Goal: Task Accomplishment & Management: Manage account settings

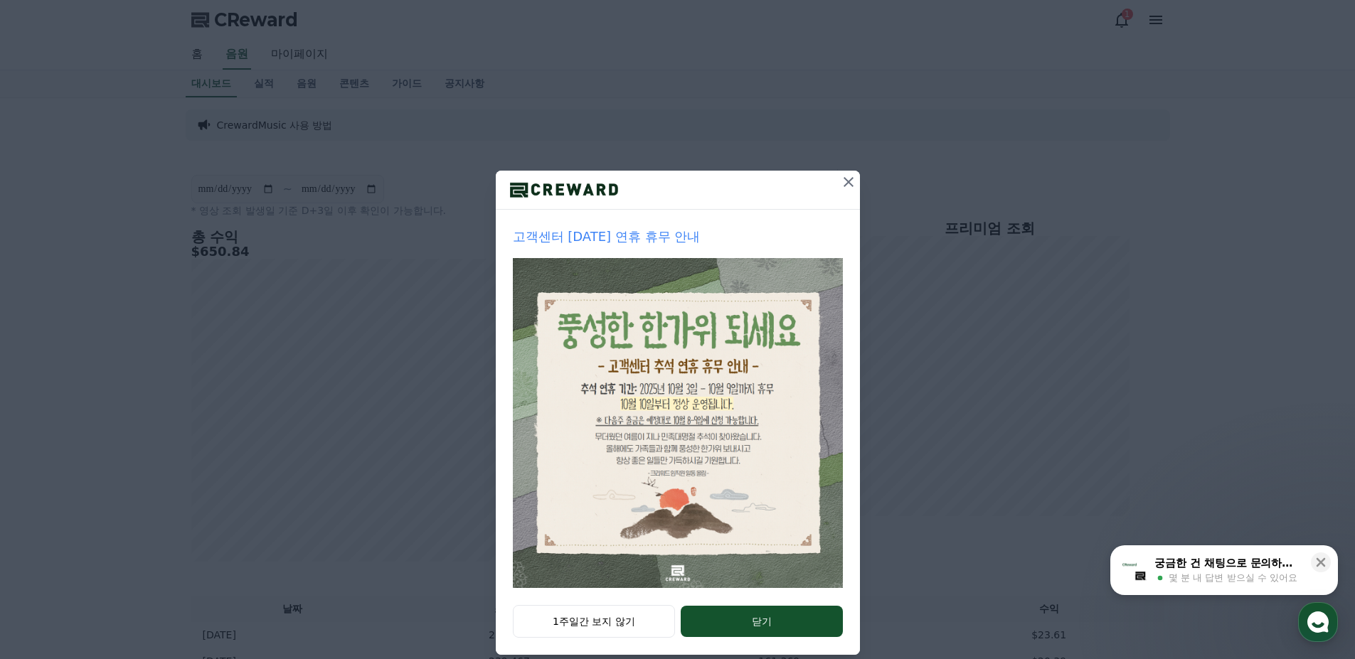
click at [845, 188] on icon at bounding box center [848, 182] width 17 height 17
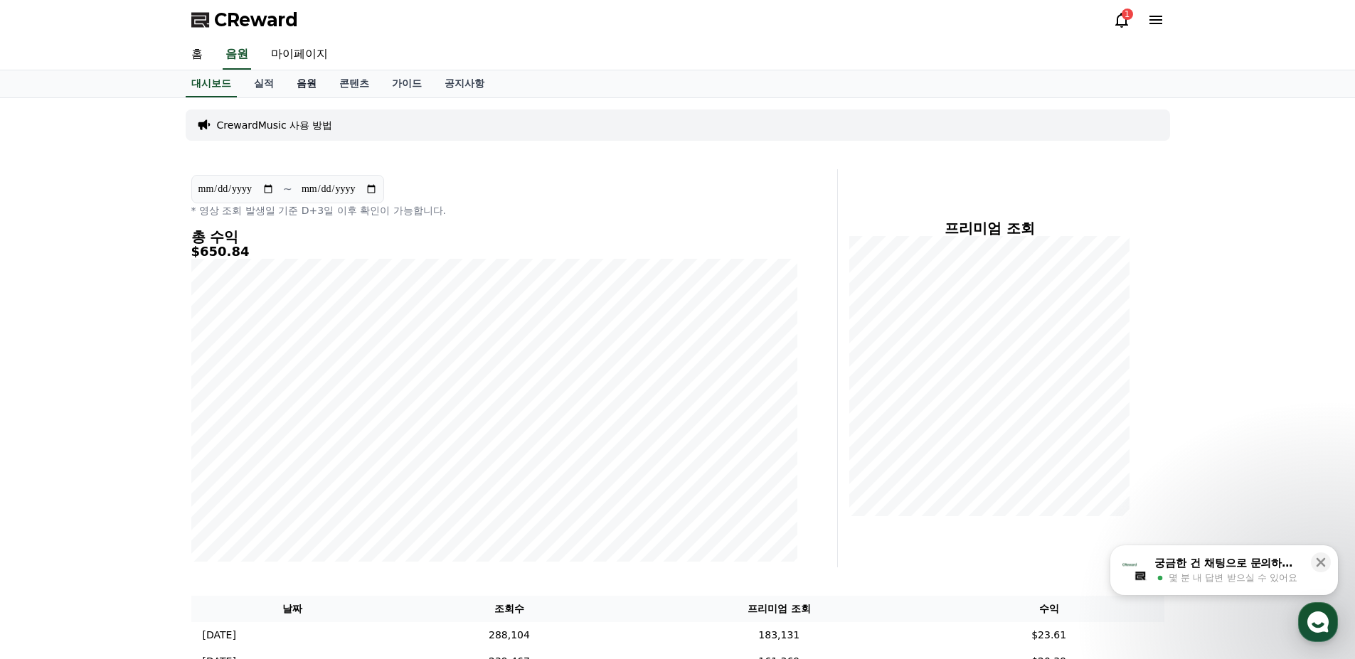
click at [312, 87] on link "음원" at bounding box center [306, 83] width 43 height 27
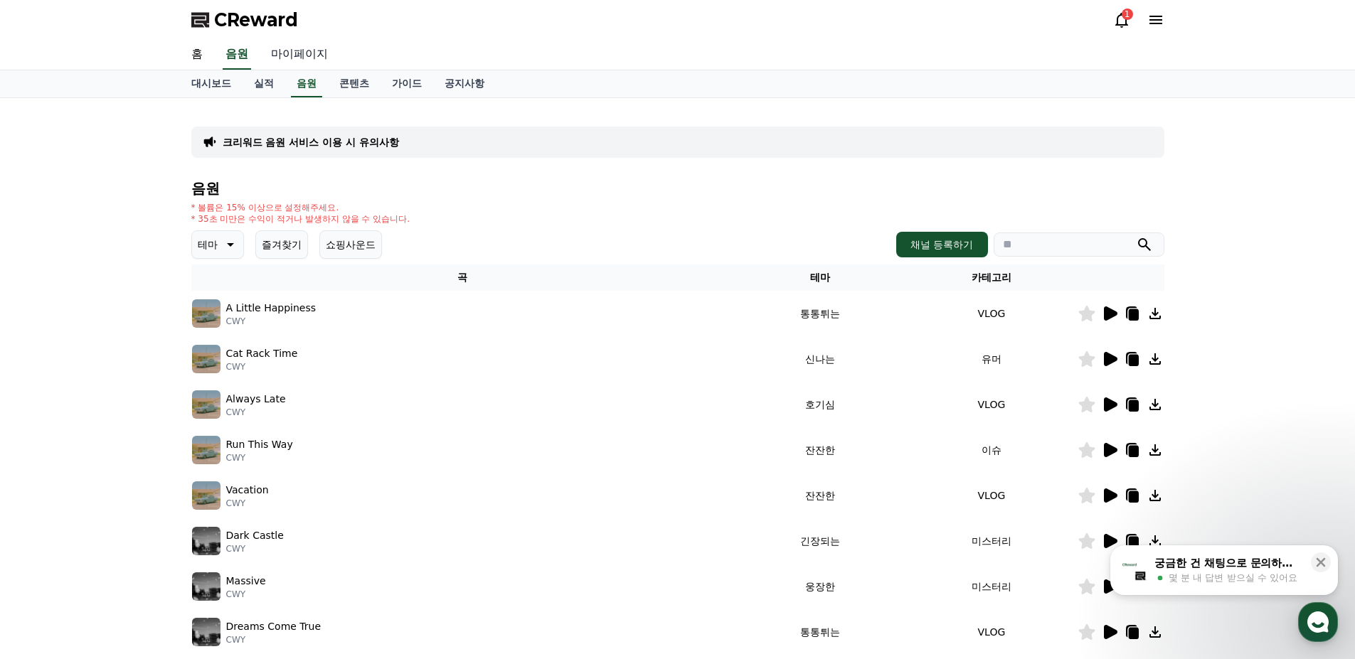
click at [312, 58] on link "마이페이지" at bounding box center [300, 55] width 80 height 30
select select "**********"
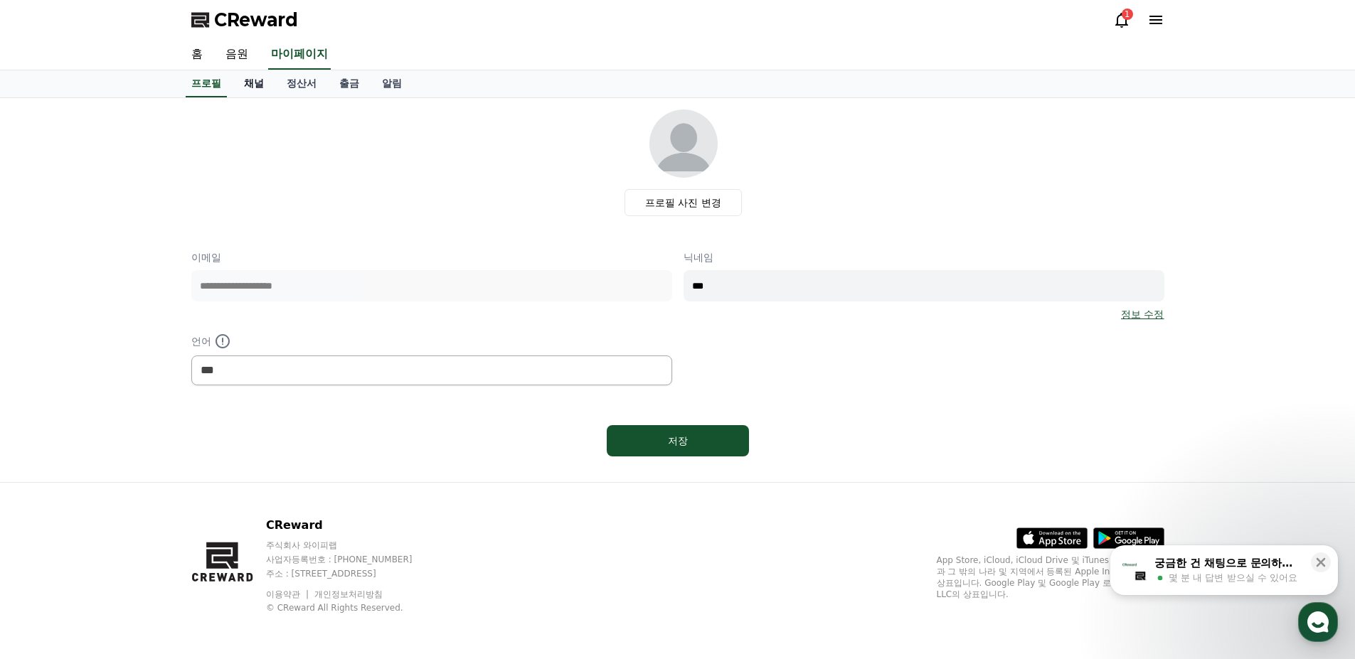
click at [265, 85] on link "채널" at bounding box center [254, 83] width 43 height 27
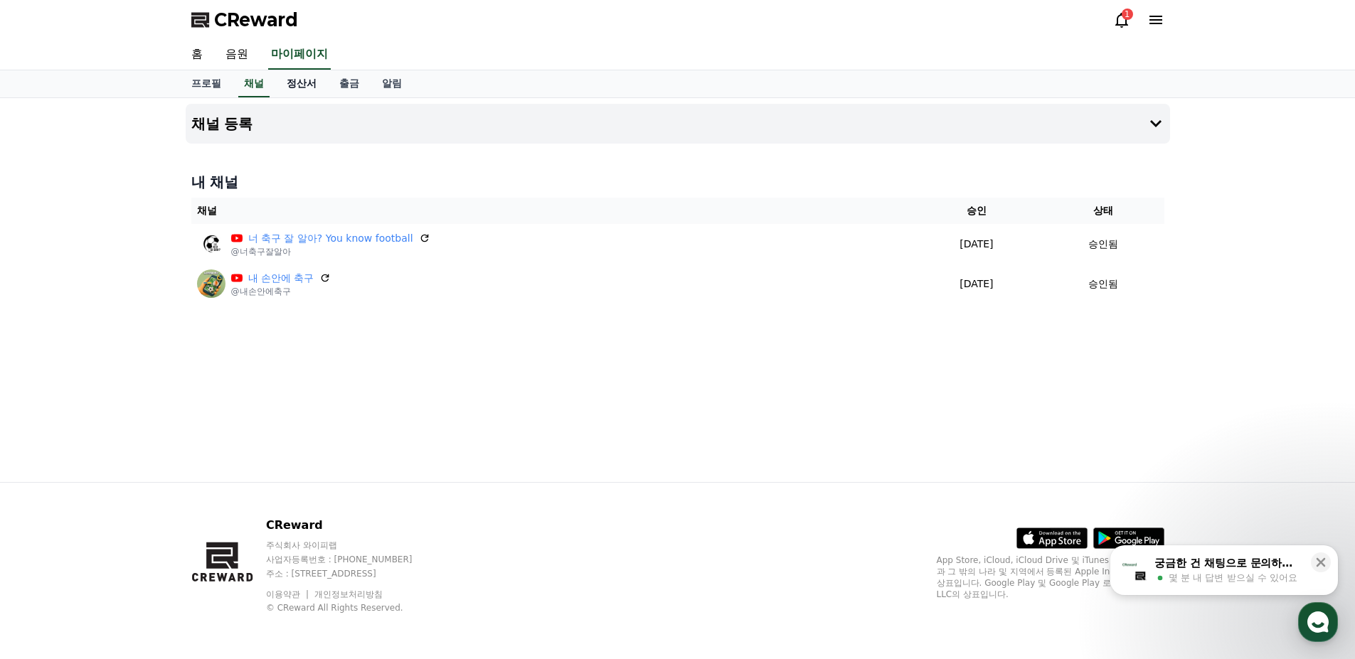
click at [290, 85] on link "정산서" at bounding box center [301, 83] width 53 height 27
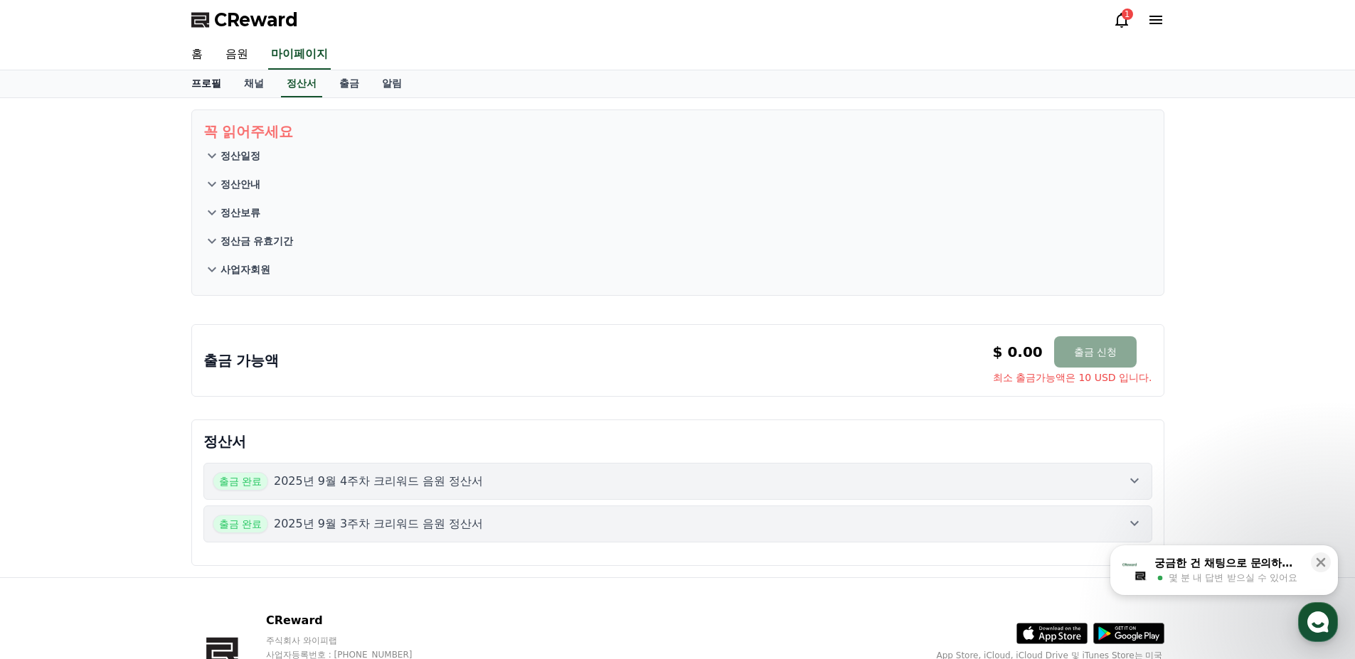
click at [207, 84] on link "프로필" at bounding box center [206, 83] width 53 height 27
select select "**********"
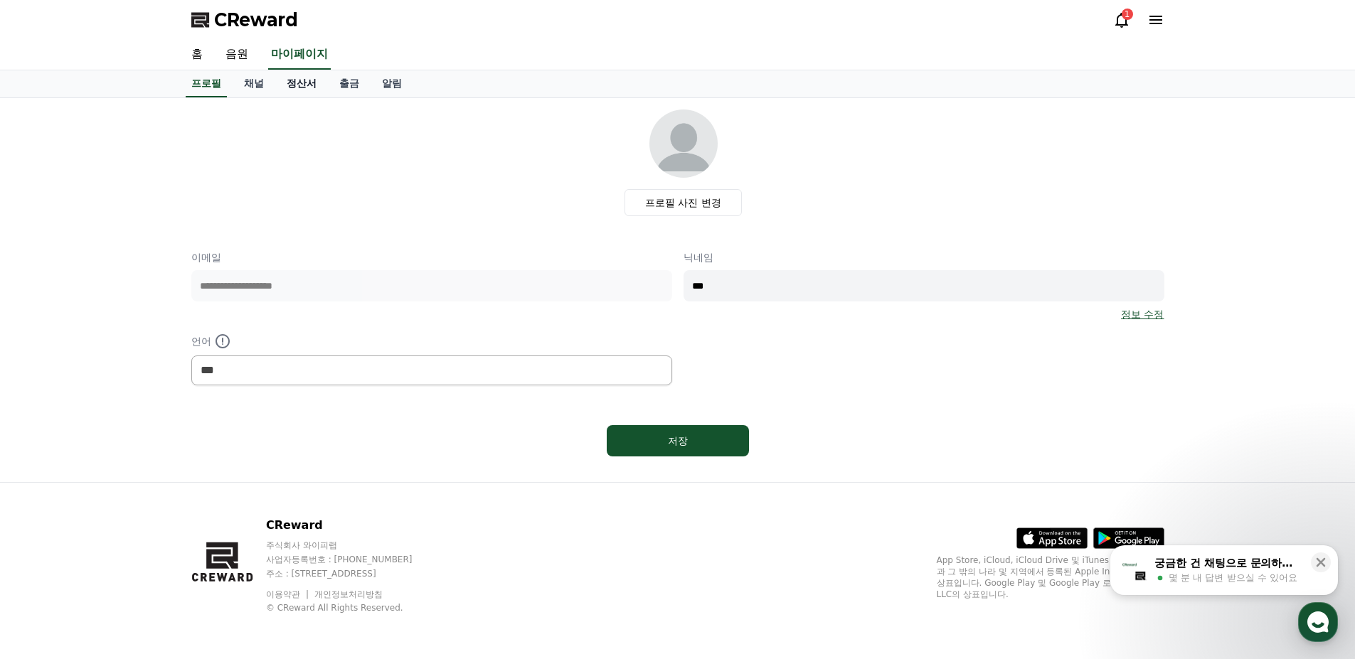
click at [282, 76] on link "정산서" at bounding box center [301, 83] width 53 height 27
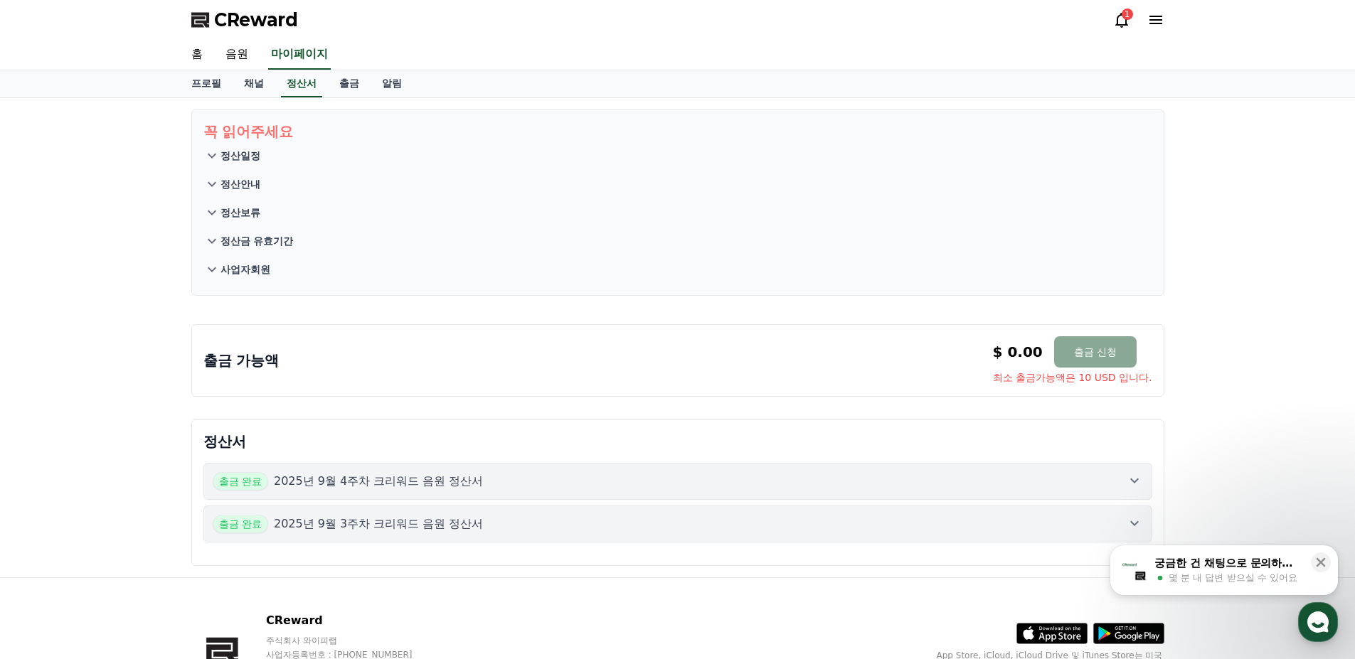
click at [272, 157] on button "정산일정" at bounding box center [677, 156] width 949 height 28
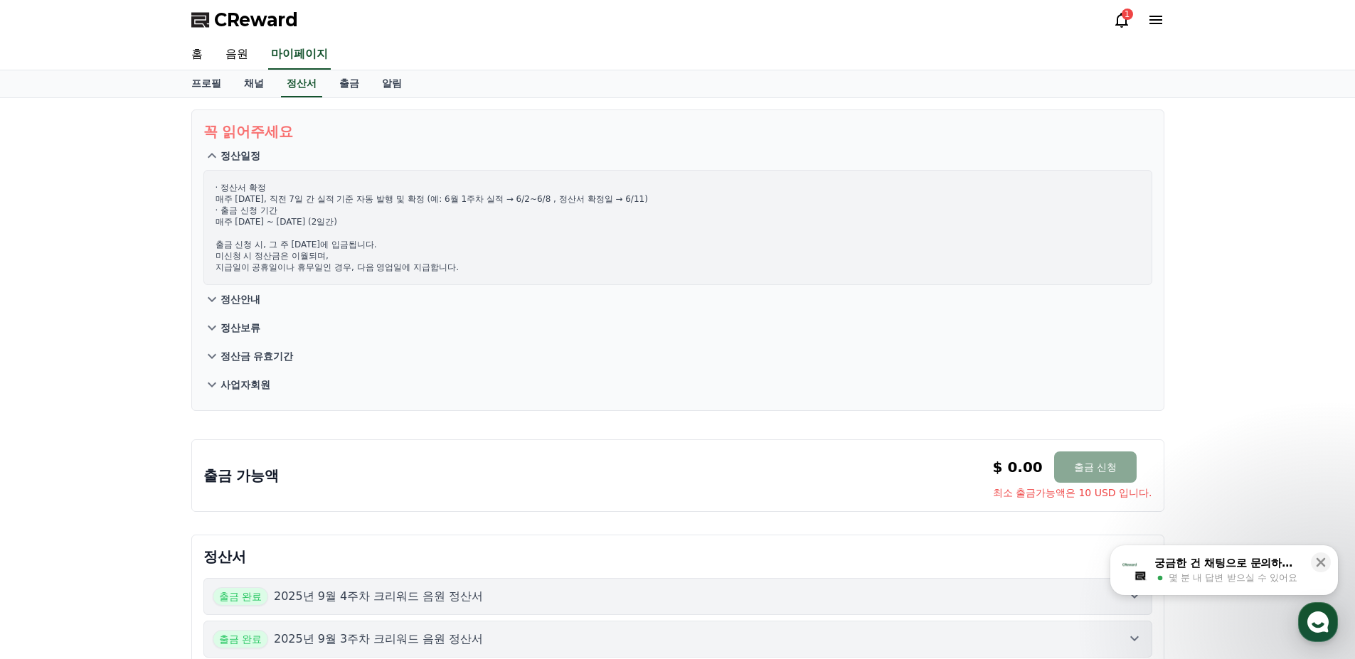
click at [250, 154] on p "정산일정" at bounding box center [240, 156] width 40 height 14
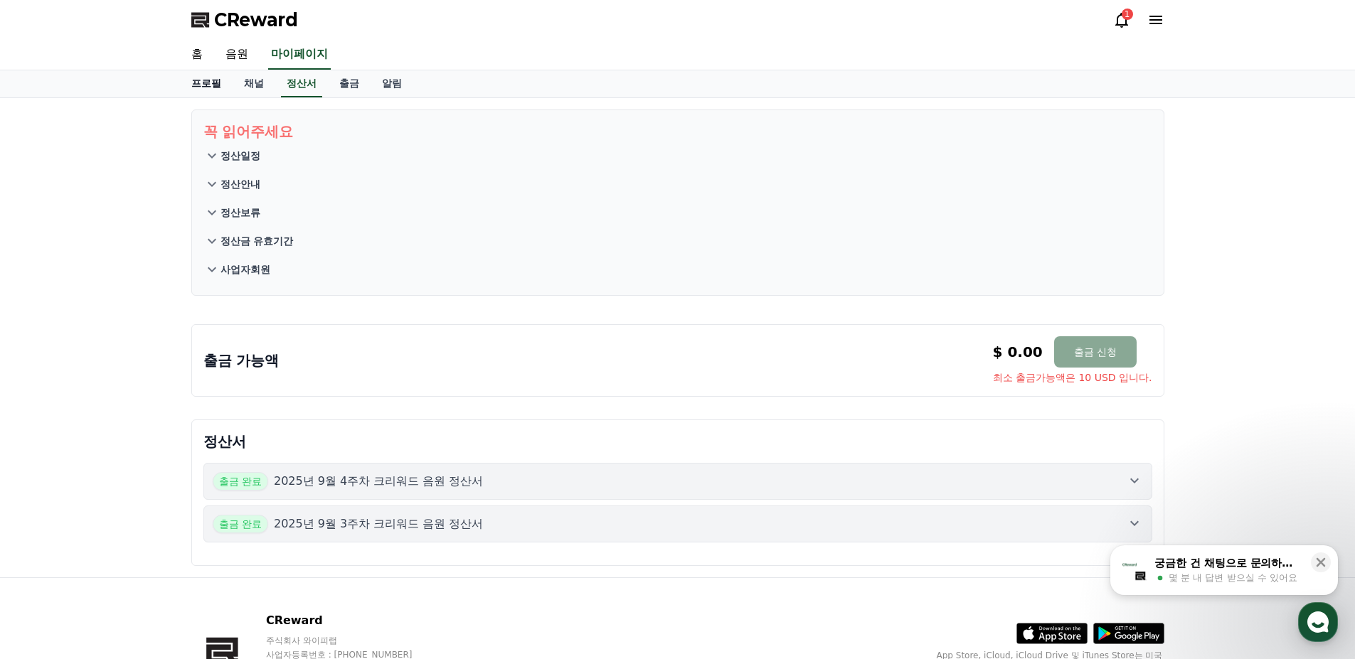
click at [227, 83] on link "프로필" at bounding box center [206, 83] width 53 height 27
select select "**********"
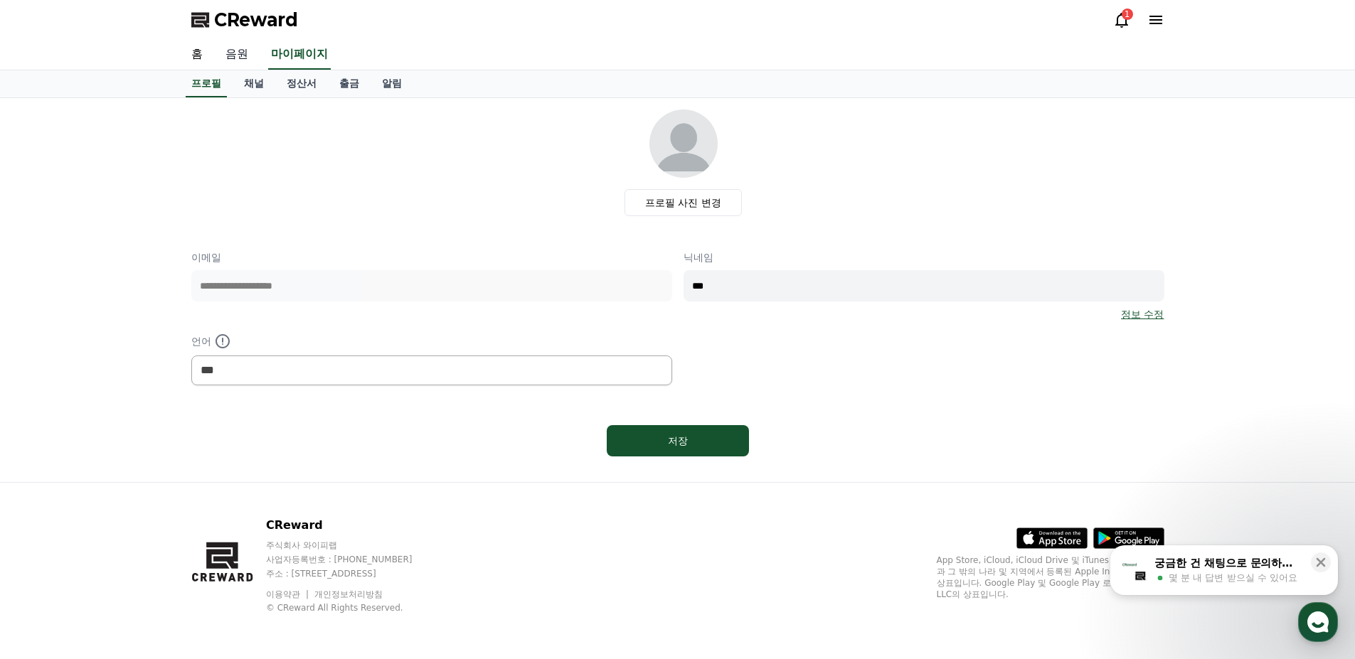
click at [214, 59] on link "음원" at bounding box center [237, 55] width 46 height 30
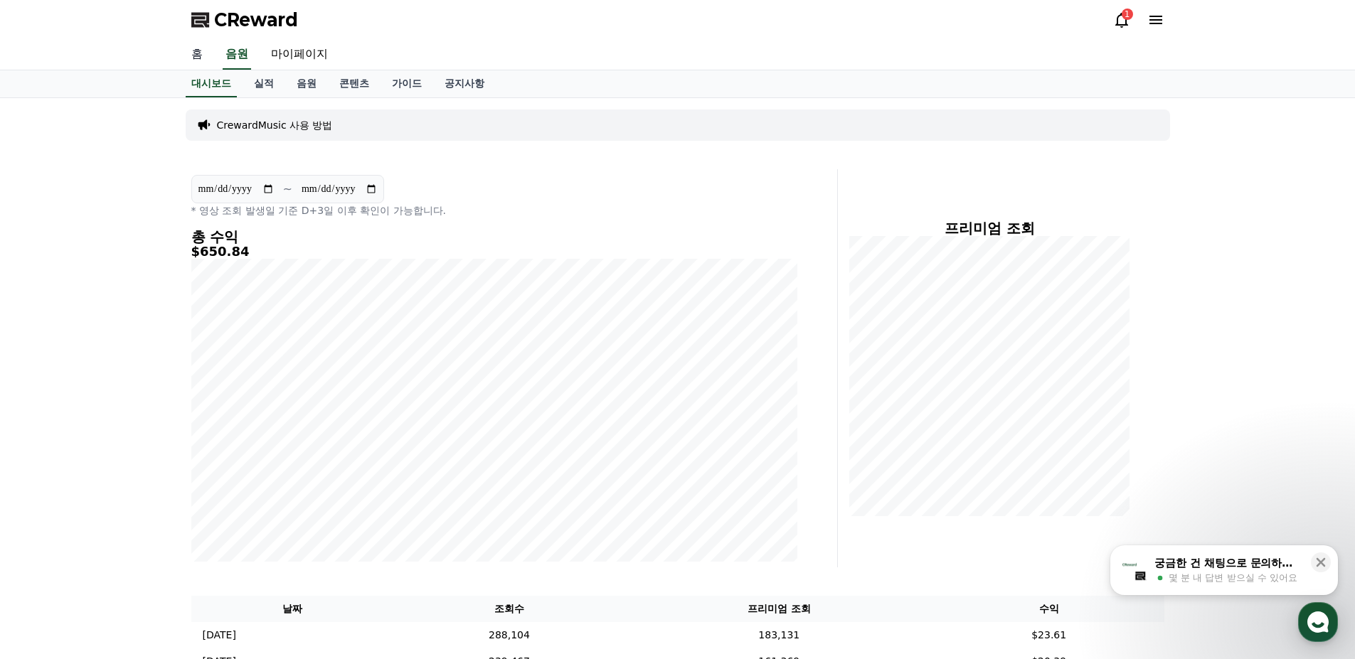
click at [205, 58] on link "홈" at bounding box center [197, 55] width 34 height 30
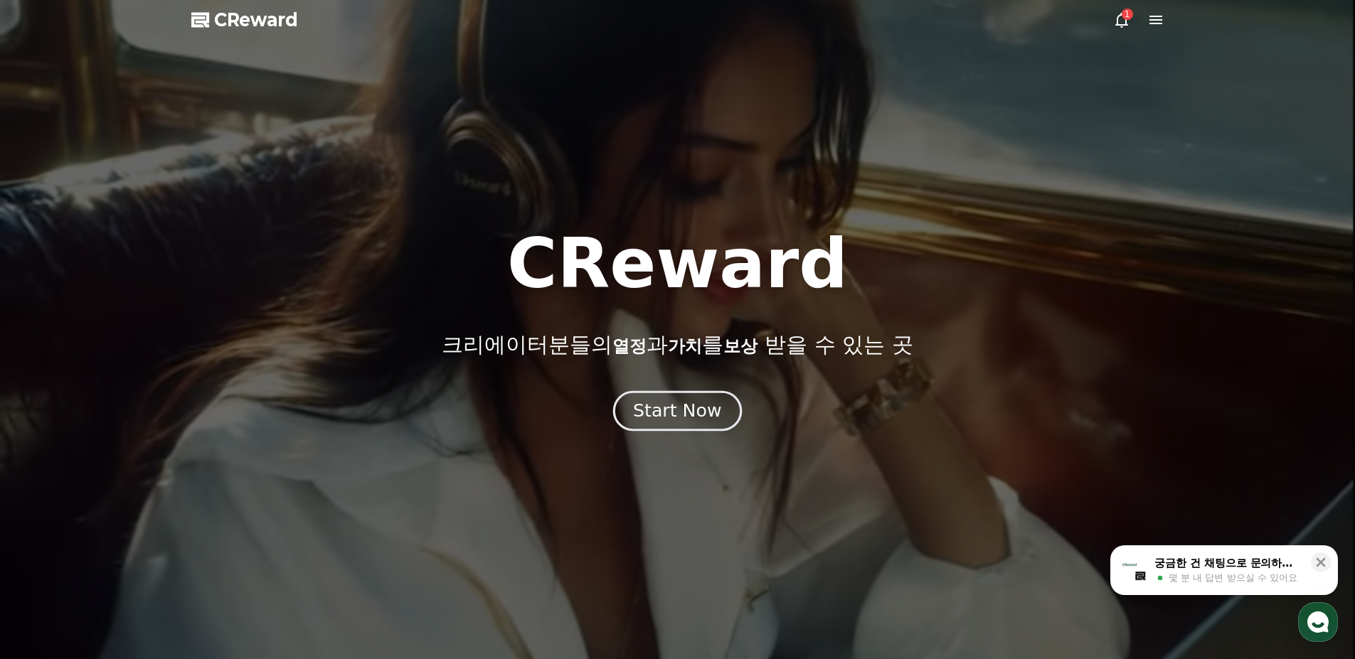
click at [670, 414] on div "Start Now" at bounding box center [677, 411] width 88 height 24
